Goal: Find specific page/section: Find specific page/section

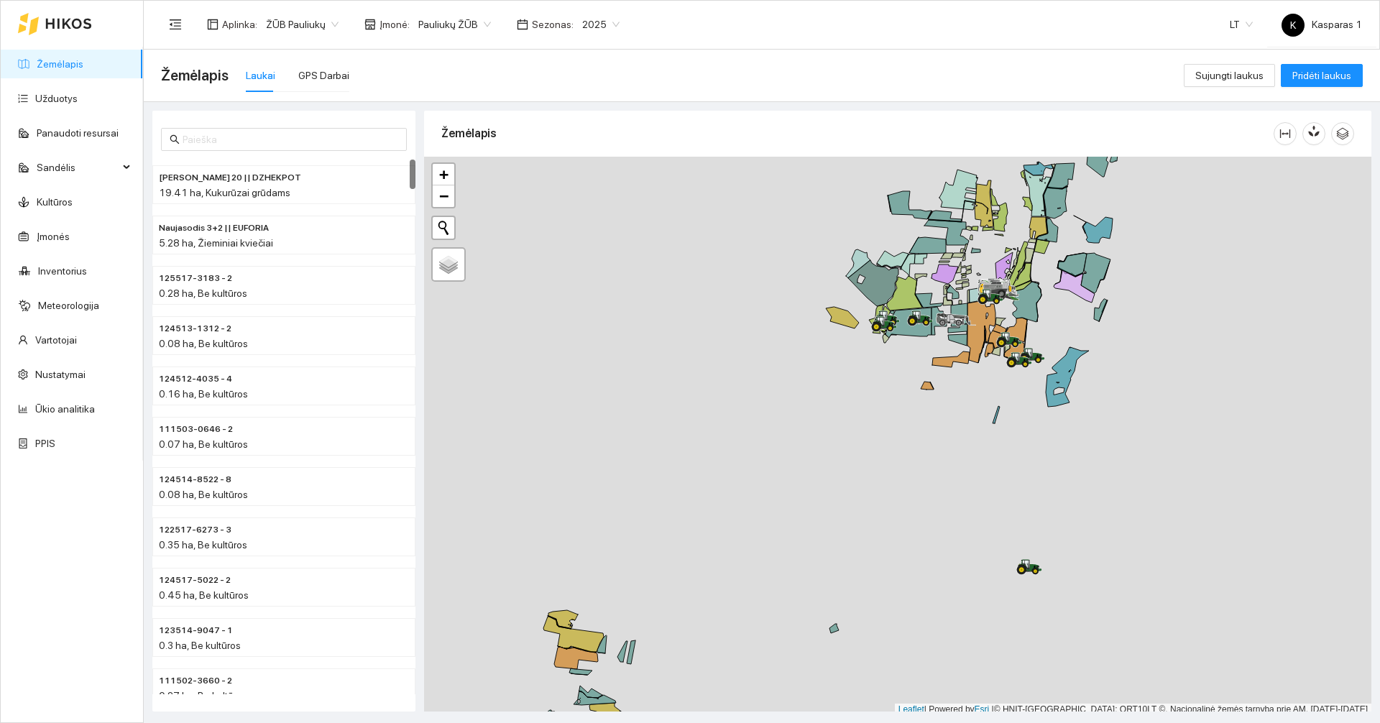
scroll to position [4, 0]
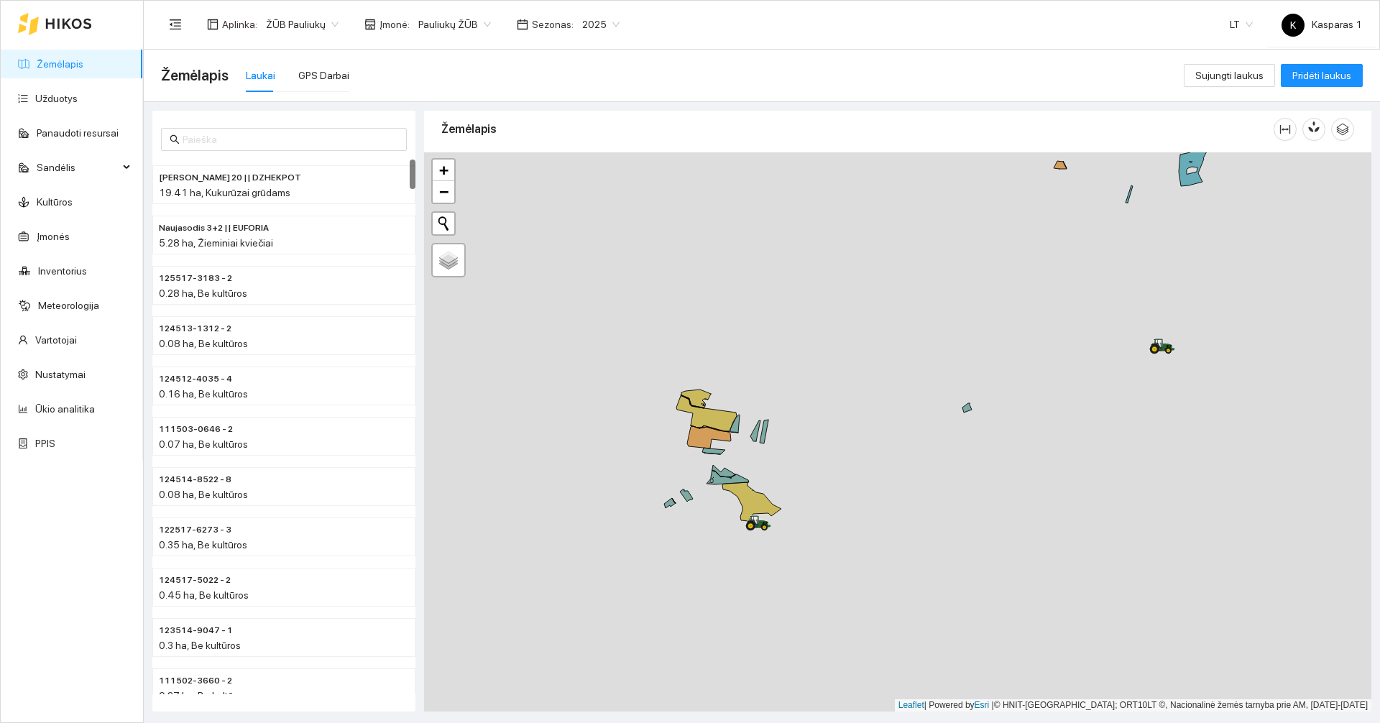
drag, startPoint x: 845, startPoint y: 545, endPoint x: 979, endPoint y: 329, distance: 254.4
click at [979, 329] on div at bounding box center [897, 431] width 947 height 559
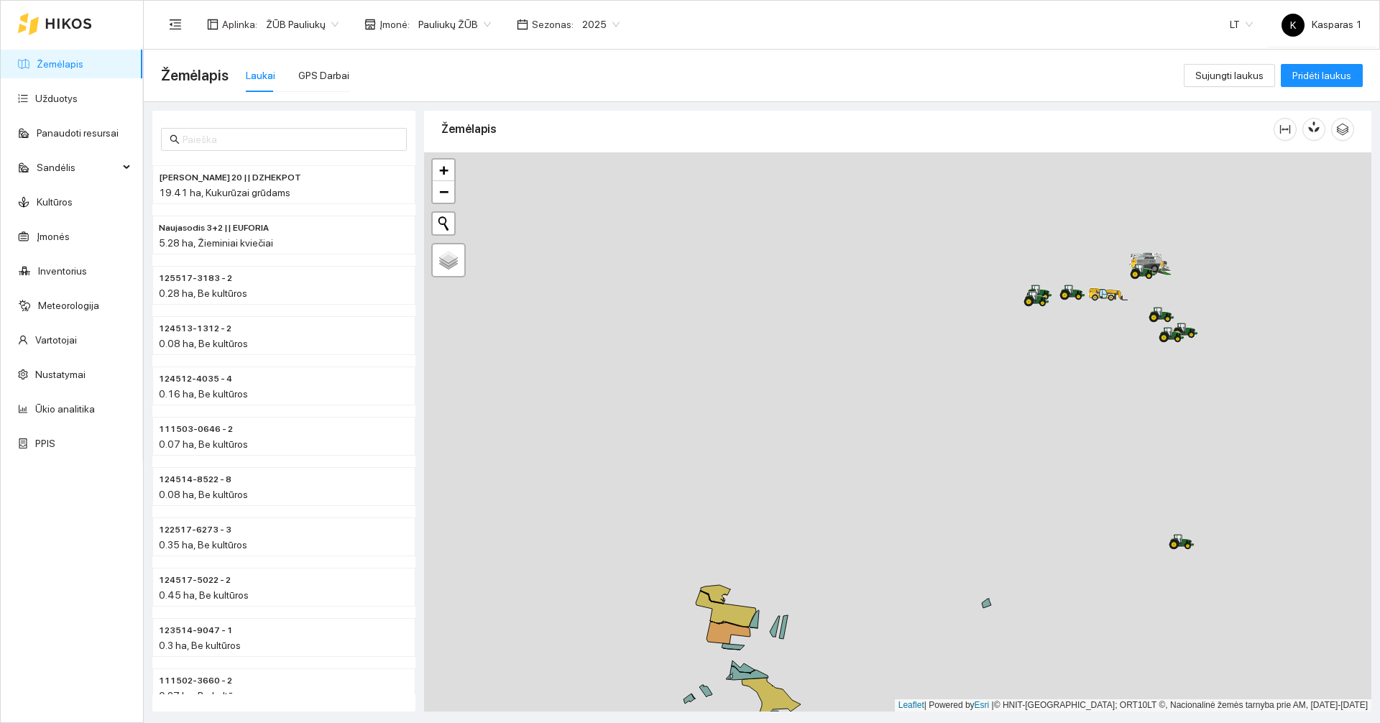
drag, startPoint x: 1019, startPoint y: 293, endPoint x: 820, endPoint y: 538, distance: 316.4
click at [782, 606] on div at bounding box center [897, 431] width 947 height 559
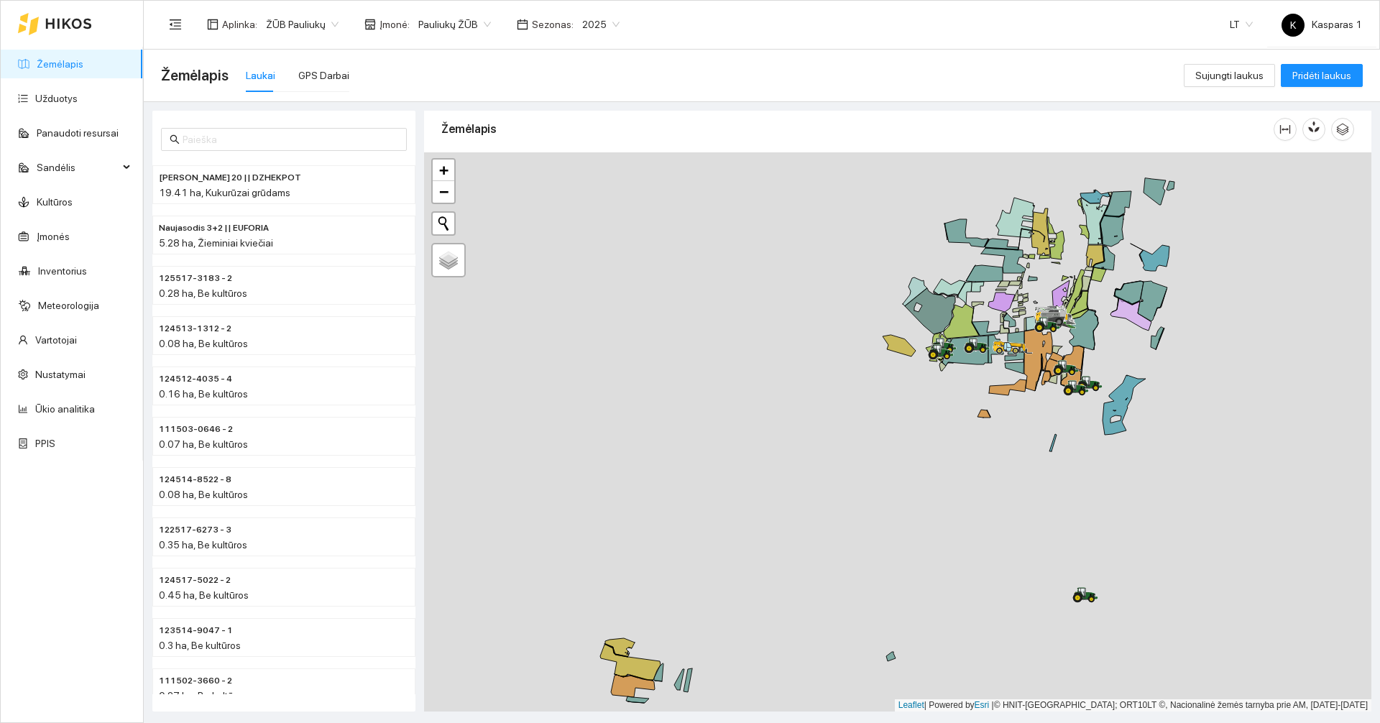
drag, startPoint x: 933, startPoint y: 387, endPoint x: 793, endPoint y: 541, distance: 207.6
click at [793, 541] on div at bounding box center [897, 431] width 947 height 559
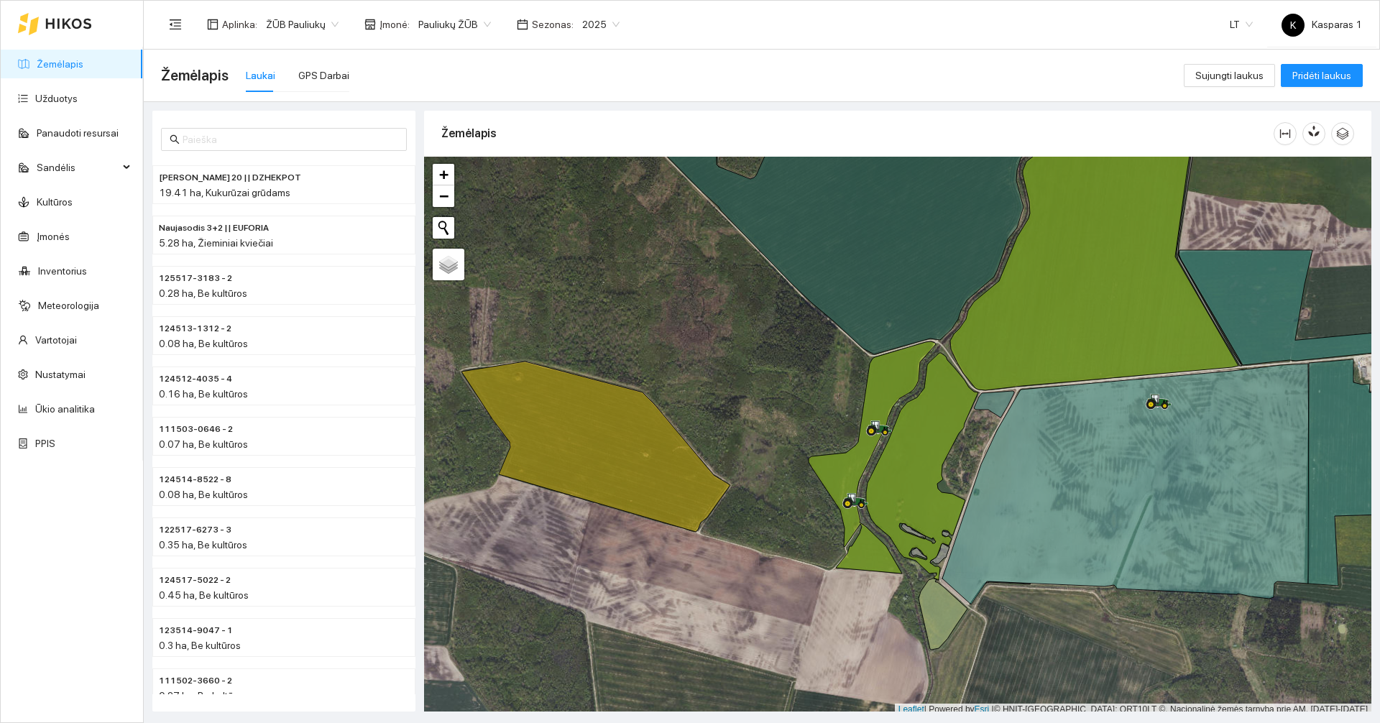
scroll to position [4, 0]
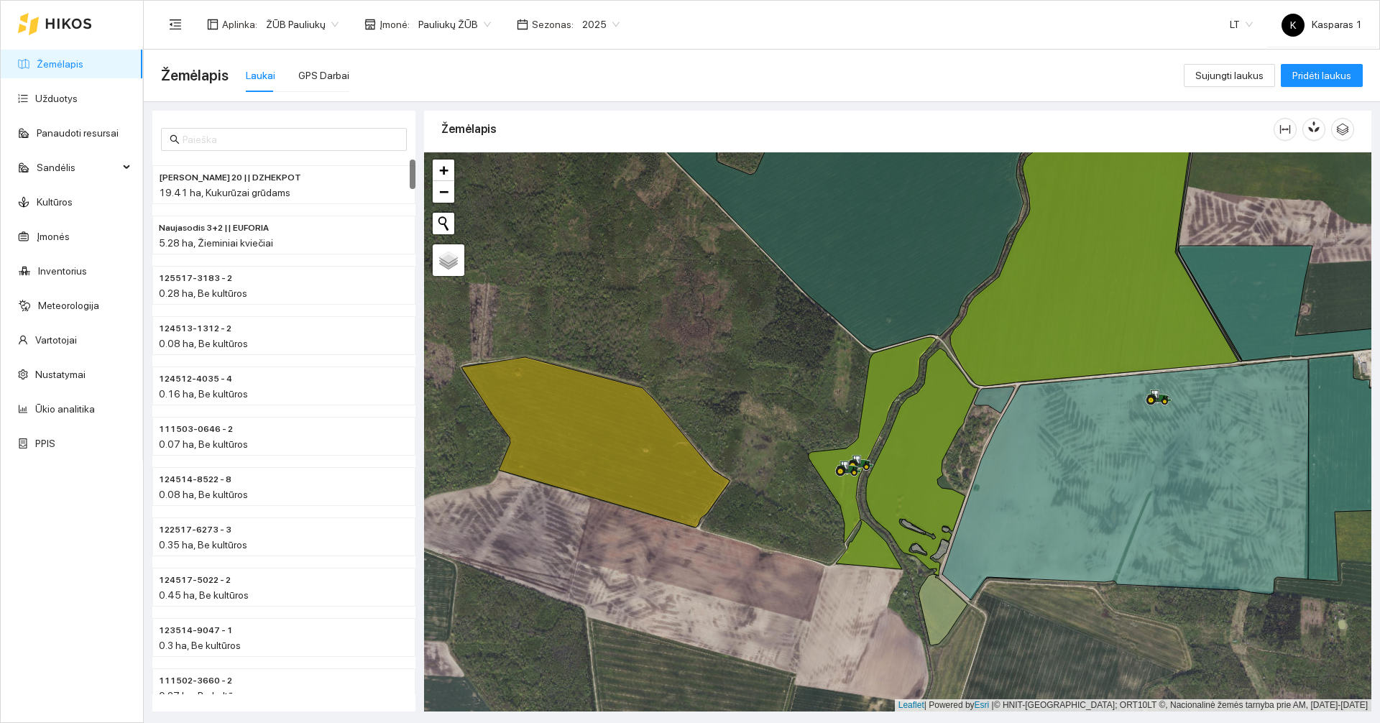
click at [344, 77] on div "Žemėlapis Laukai GPS Darbai" at bounding box center [672, 75] width 1023 height 46
click at [335, 71] on div "GPS Darbai" at bounding box center [323, 76] width 51 height 16
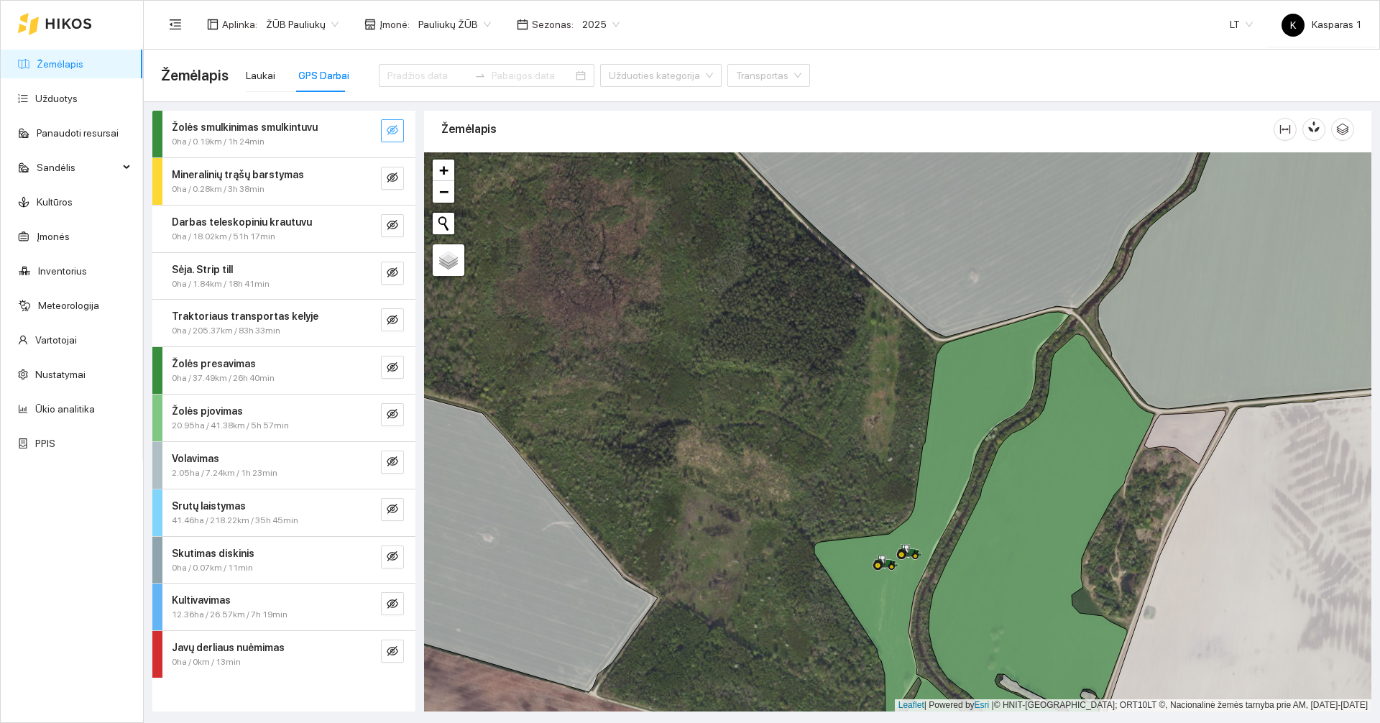
click at [389, 128] on icon "eye-invisible" at bounding box center [393, 130] width 12 height 10
click at [389, 128] on icon "eye" at bounding box center [393, 131] width 12 height 9
click at [396, 410] on icon "eye-invisible" at bounding box center [393, 414] width 12 height 10
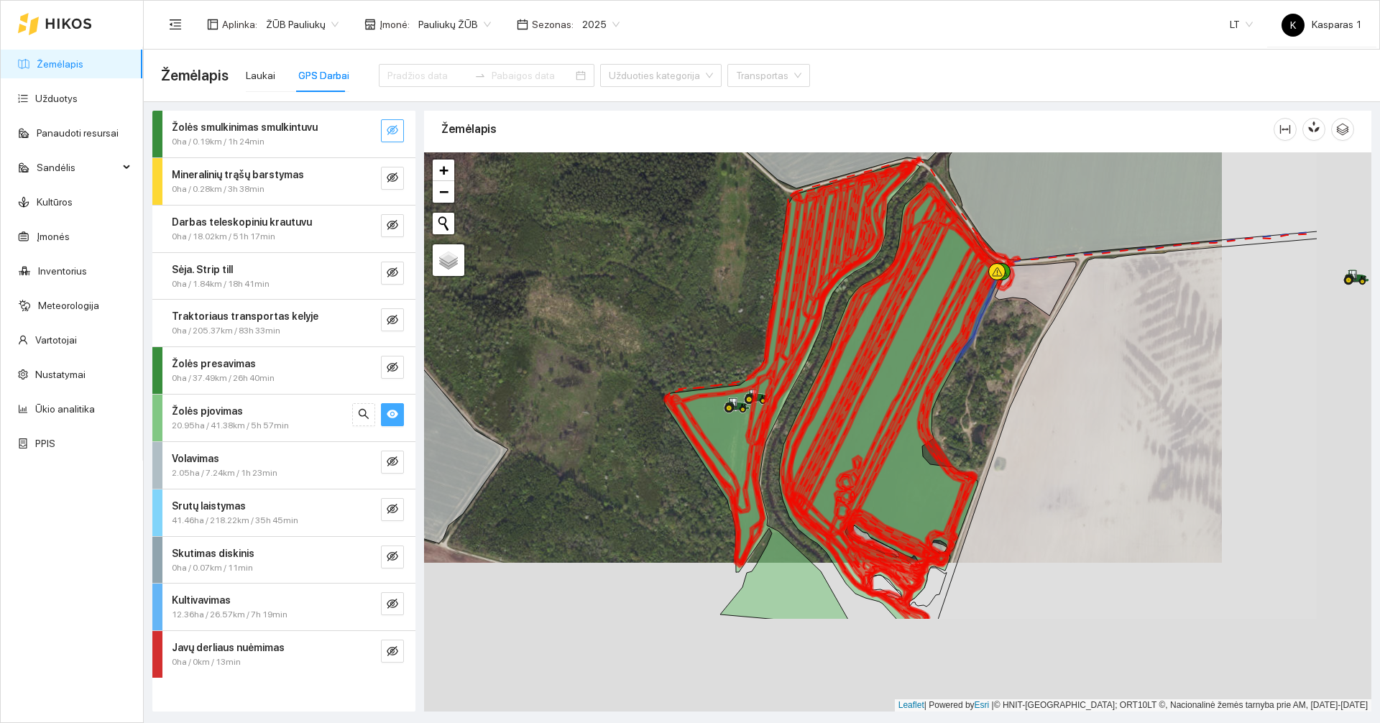
drag, startPoint x: 794, startPoint y: 531, endPoint x: 645, endPoint y: 382, distance: 210.9
click at [645, 382] on div at bounding box center [897, 431] width 947 height 559
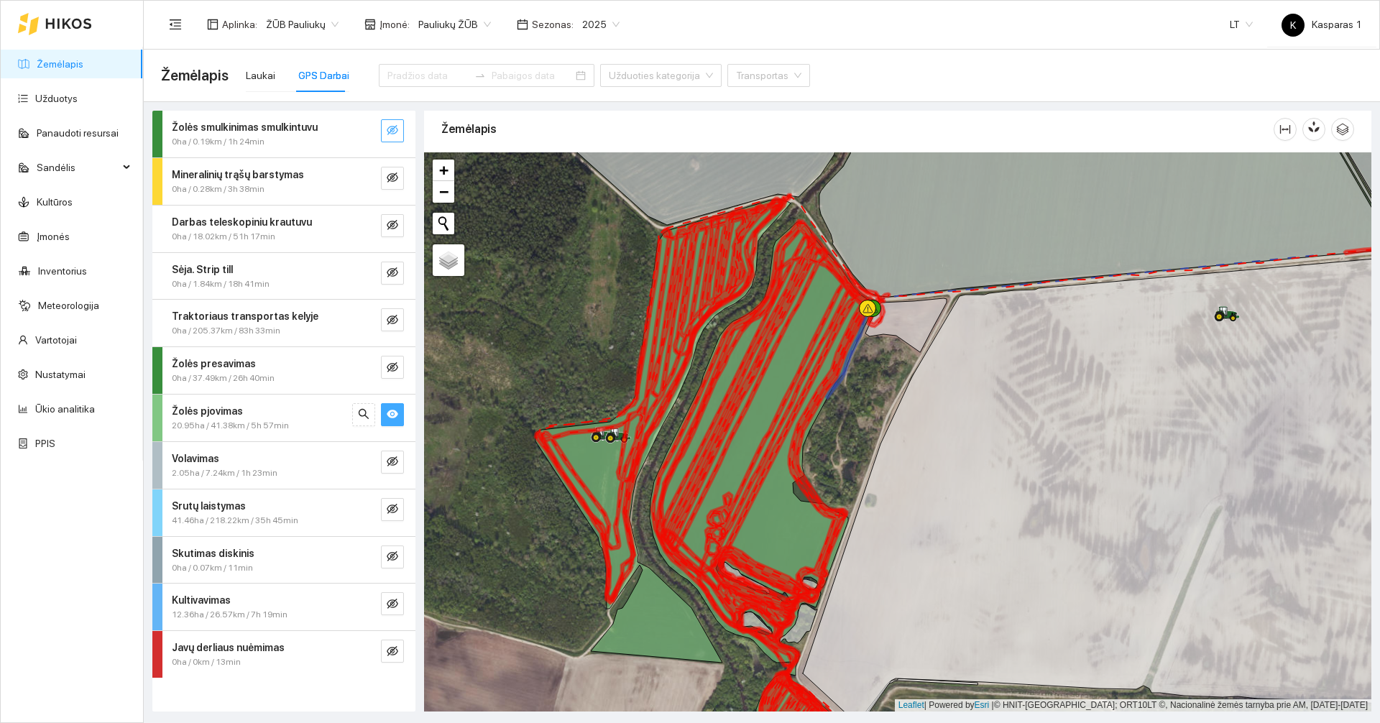
click at [394, 408] on icon "eye" at bounding box center [393, 414] width 12 height 12
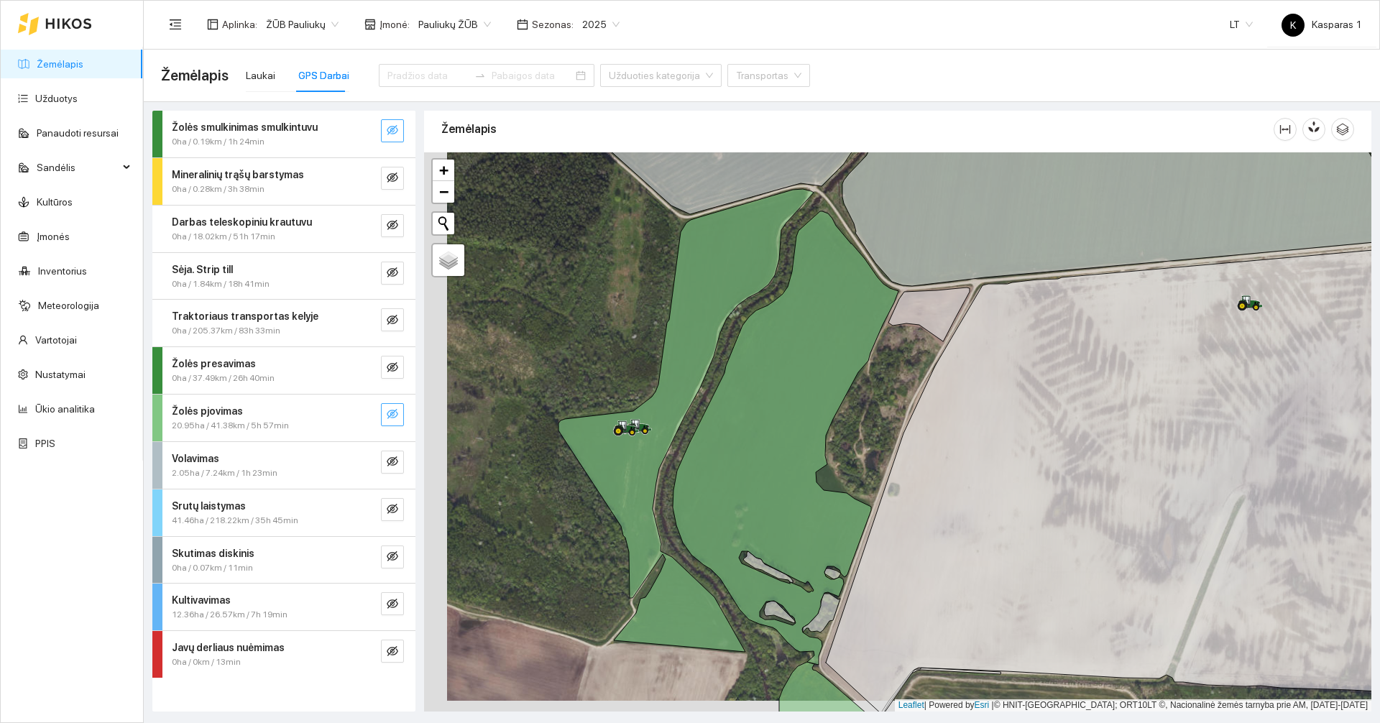
drag, startPoint x: 559, startPoint y: 358, endPoint x: 636, endPoint y: 303, distance: 94.3
click at [636, 303] on div at bounding box center [897, 431] width 947 height 559
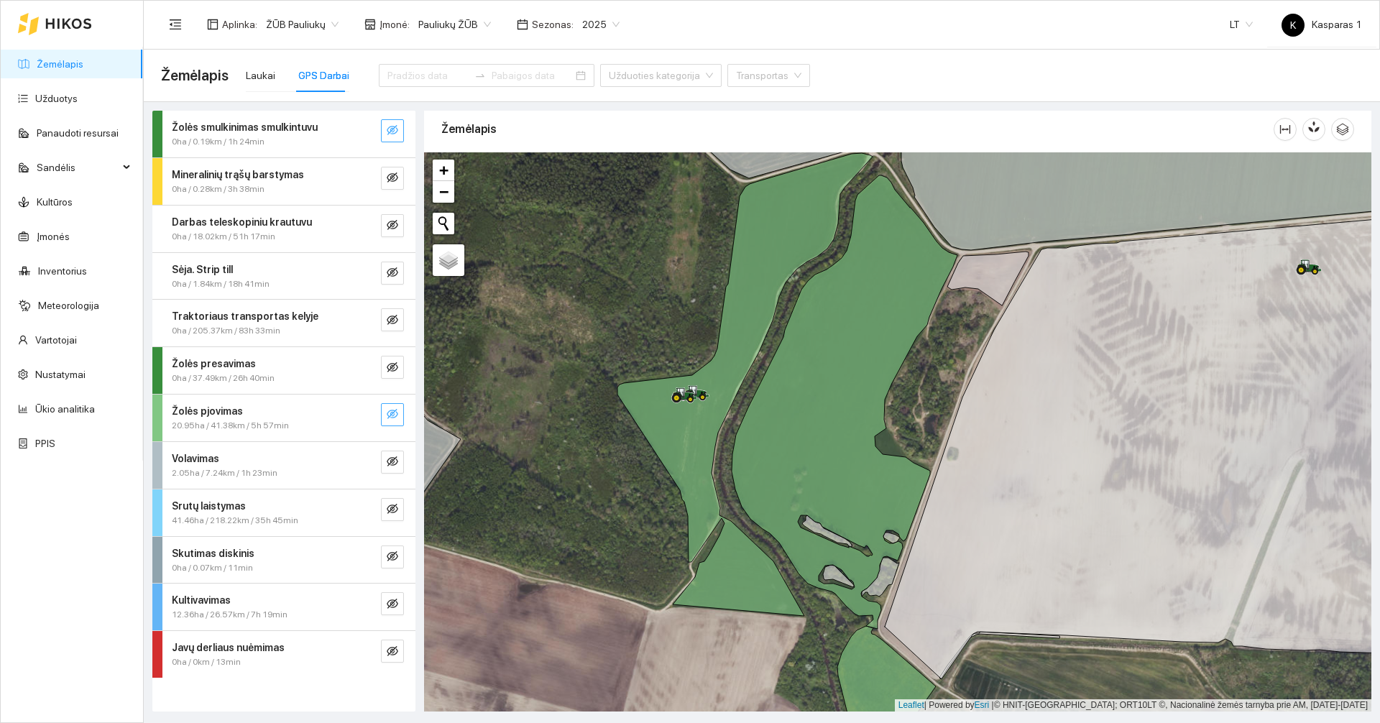
click at [386, 408] on button "button" at bounding box center [392, 414] width 23 height 23
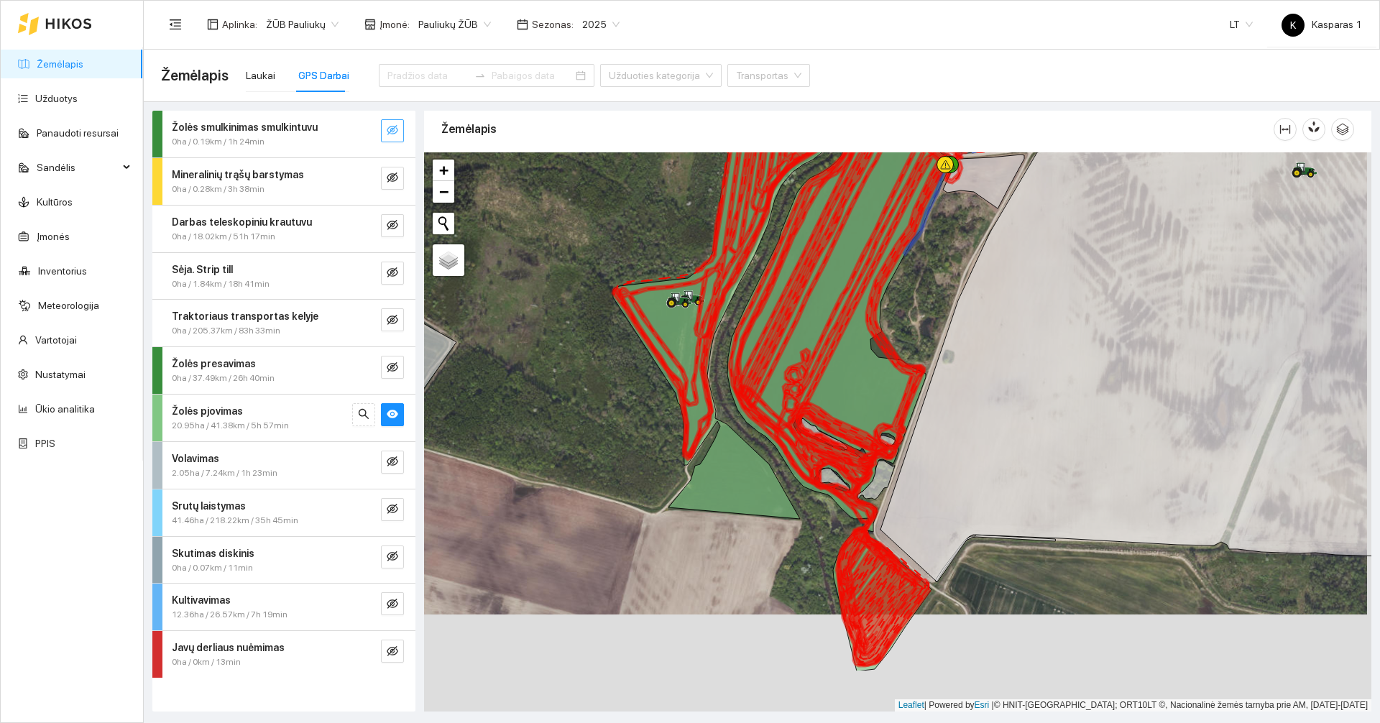
drag, startPoint x: 546, startPoint y: 446, endPoint x: 538, endPoint y: 359, distance: 87.3
click at [538, 359] on div at bounding box center [897, 431] width 947 height 559
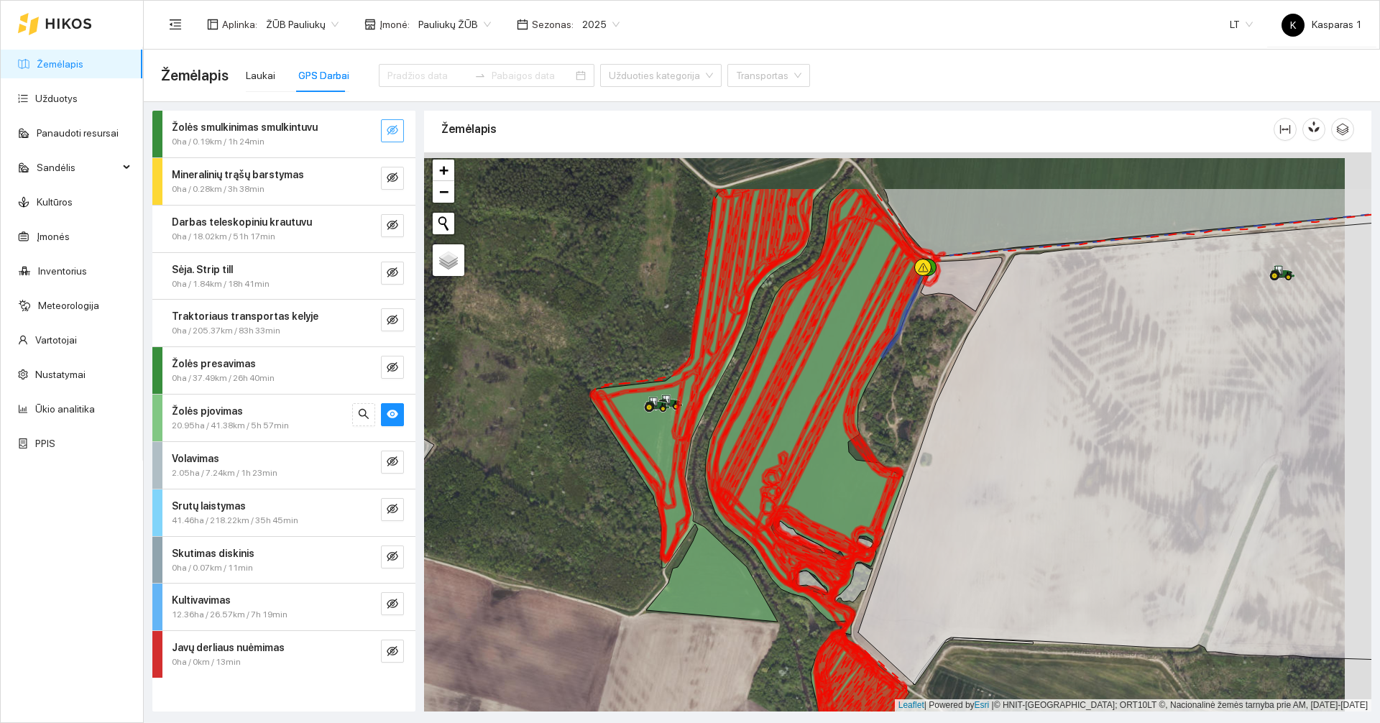
drag, startPoint x: 575, startPoint y: 290, endPoint x: 551, endPoint y: 398, distance: 111.3
click at [551, 398] on div at bounding box center [897, 431] width 947 height 559
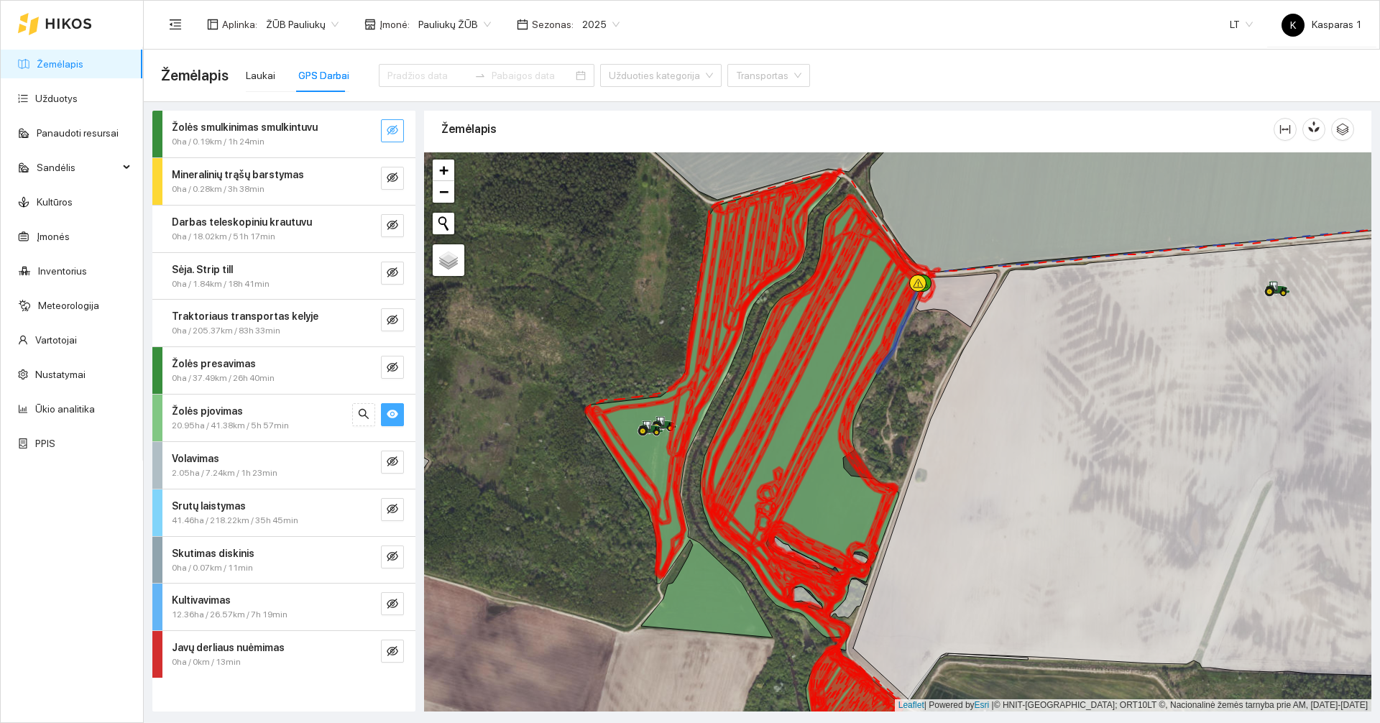
click at [397, 412] on icon "eye" at bounding box center [393, 414] width 12 height 12
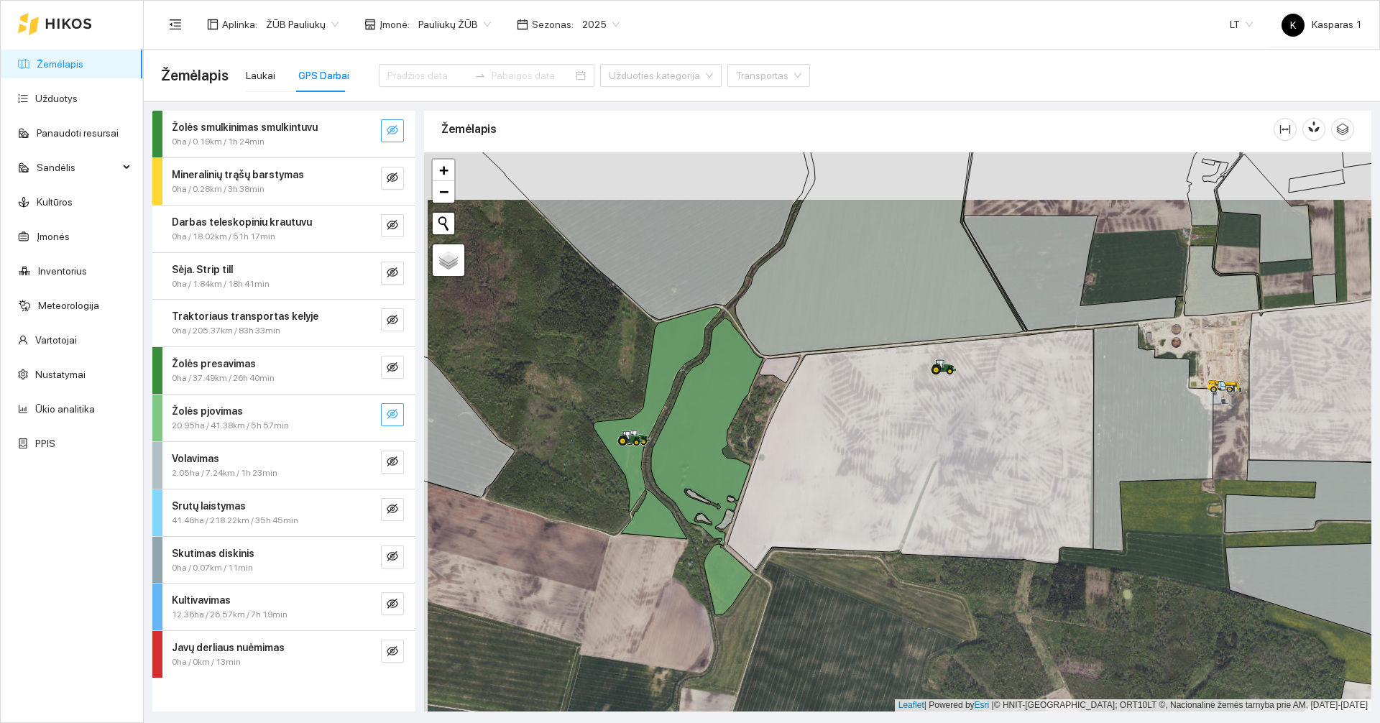
drag, startPoint x: 589, startPoint y: 330, endPoint x: 595, endPoint y: 399, distance: 69.3
click at [595, 399] on div at bounding box center [897, 431] width 947 height 559
